Goal: Information Seeking & Learning: Learn about a topic

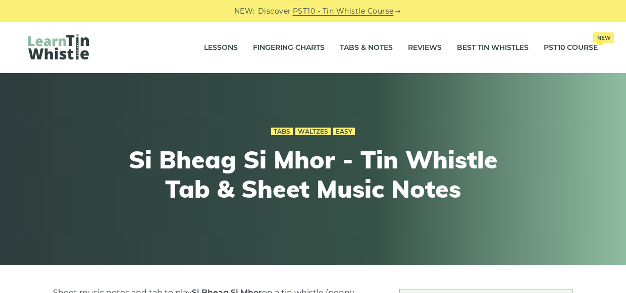
scroll to position [340, 0]
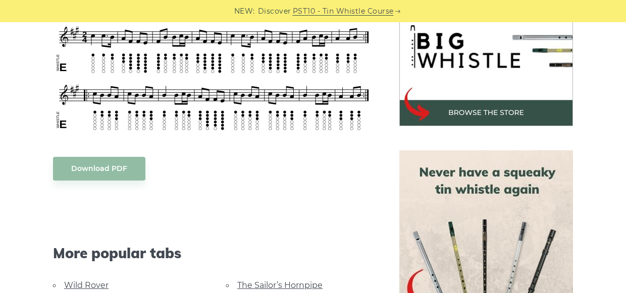
scroll to position [267, 0]
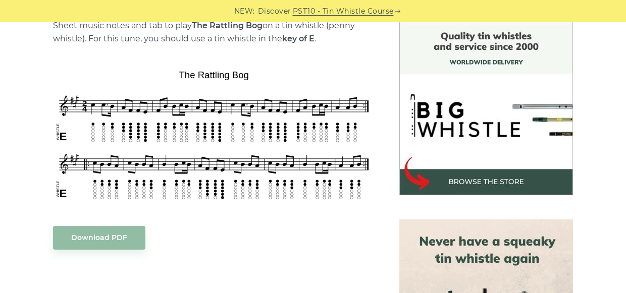
click at [239, 125] on img at bounding box center [214, 135] width 322 height 139
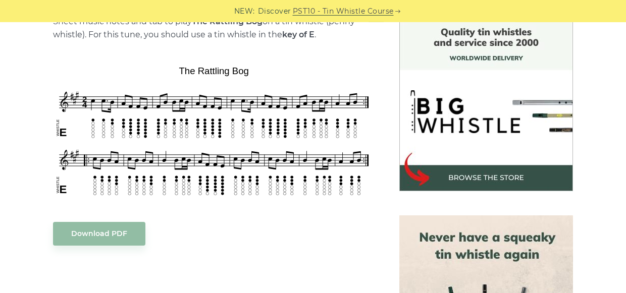
scroll to position [271, 0]
